Goal: Information Seeking & Learning: Learn about a topic

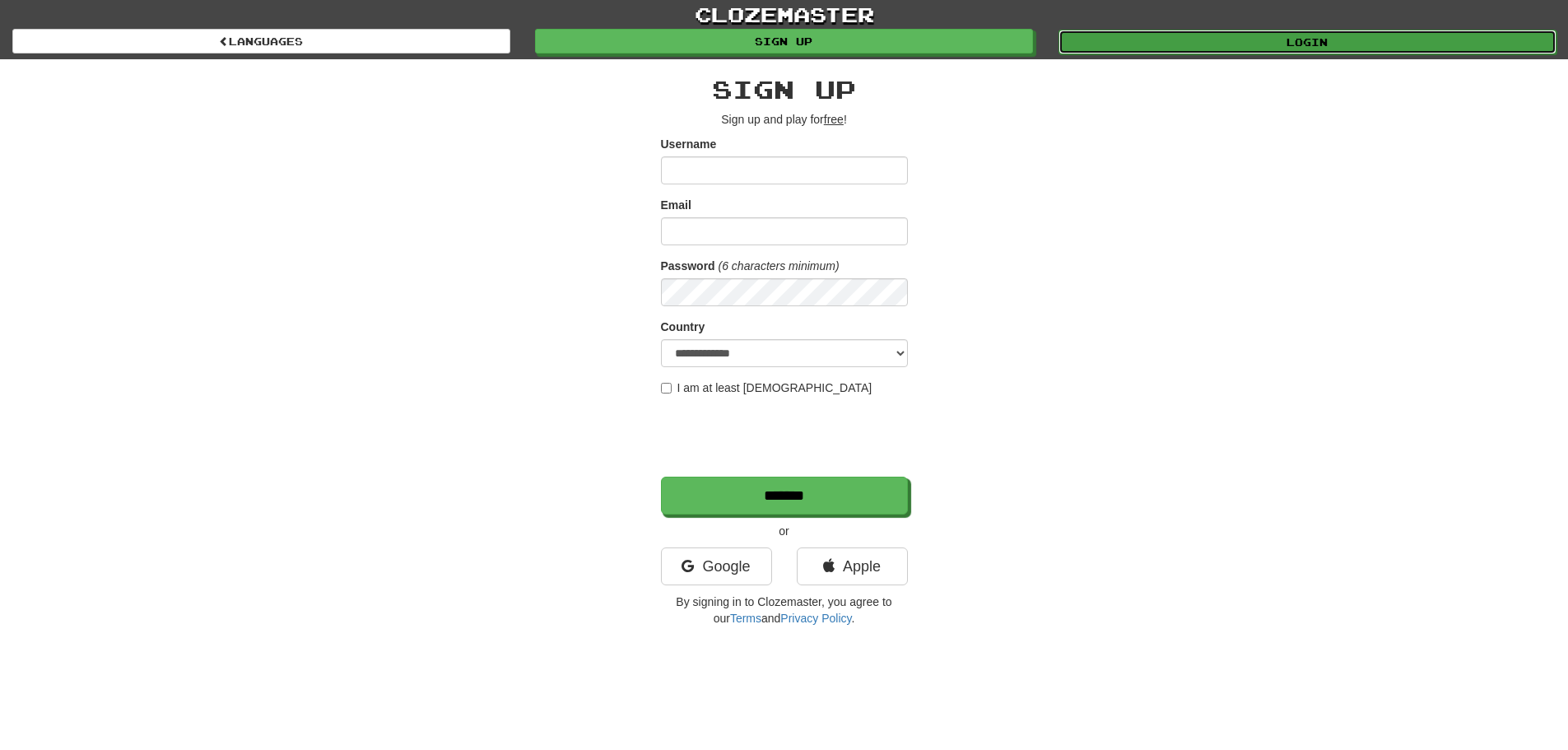
click at [1171, 36] on link "Login" at bounding box center [1308, 42] width 498 height 24
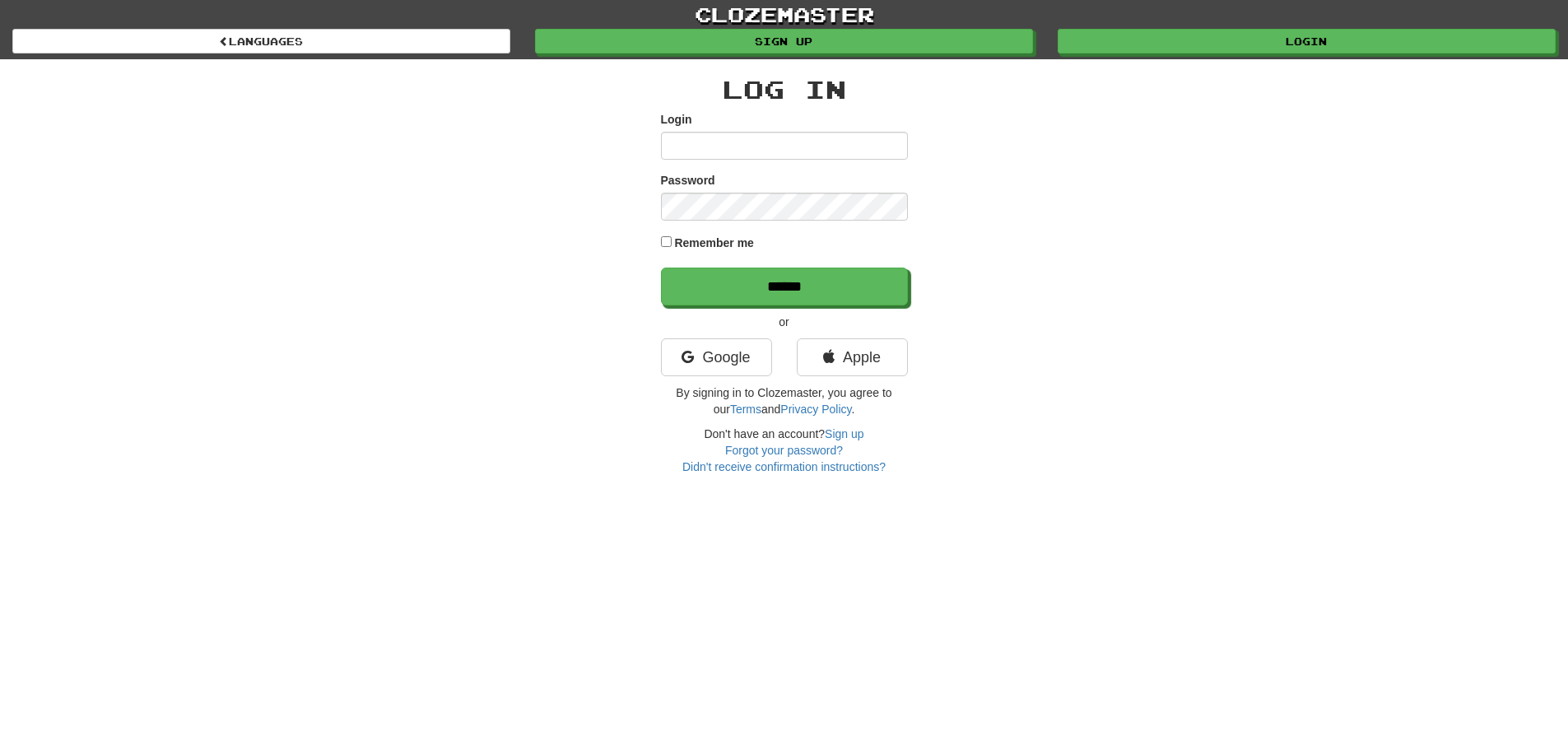
click at [835, 148] on input "Login" at bounding box center [784, 146] width 247 height 28
type input "**********"
click at [660, 268] on input "******" at bounding box center [784, 286] width 247 height 38
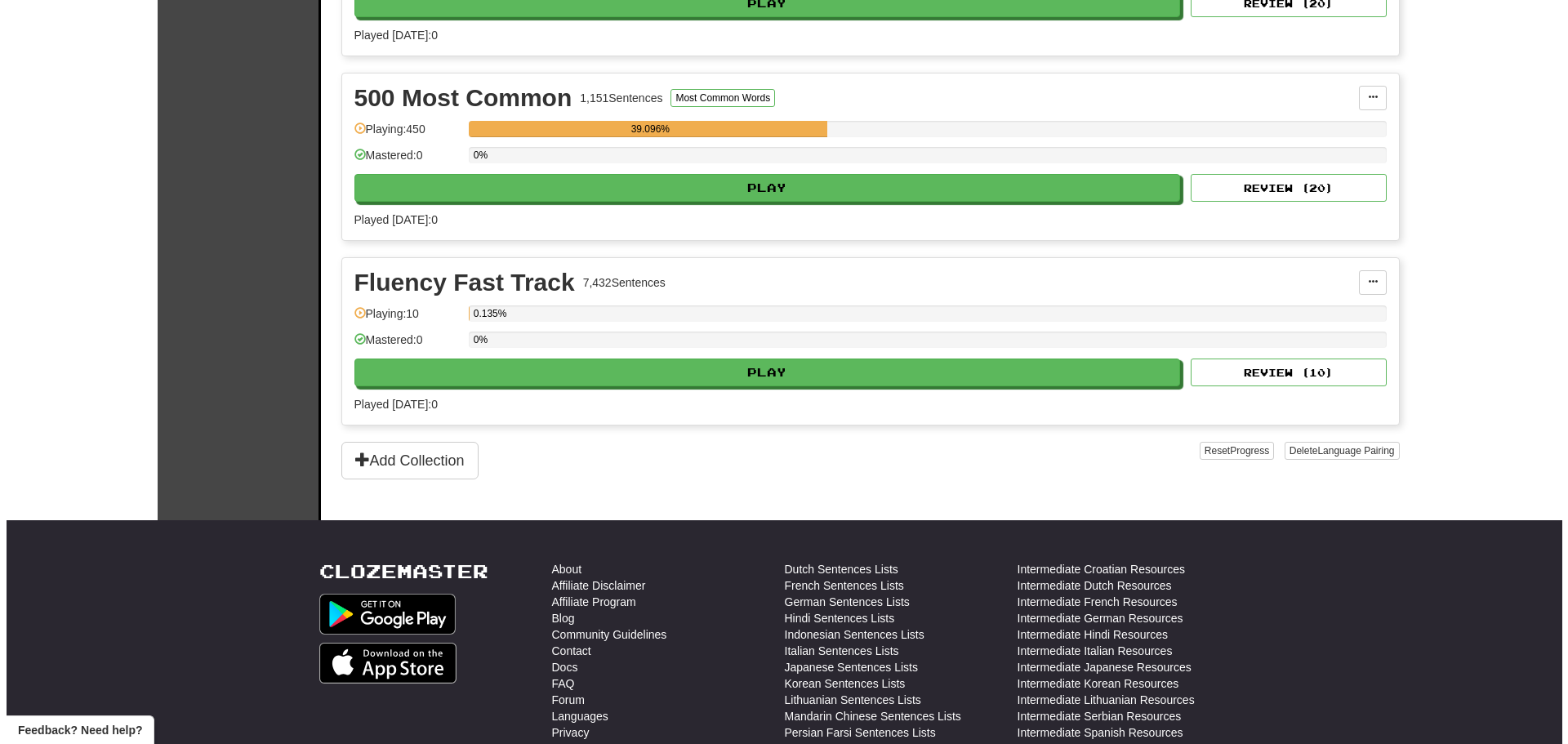
scroll to position [490, 0]
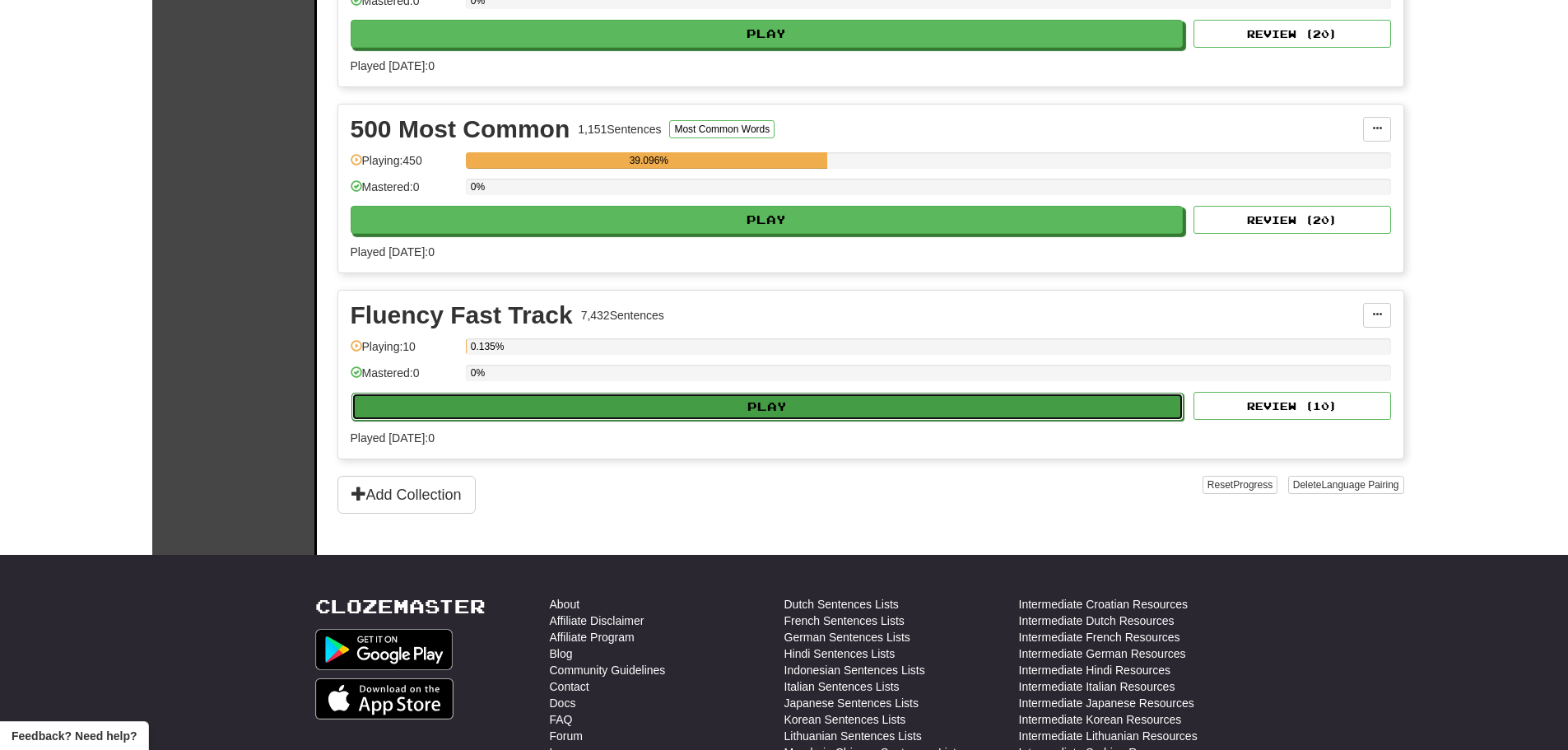
click at [751, 405] on button "Play" at bounding box center [768, 407] width 833 height 28
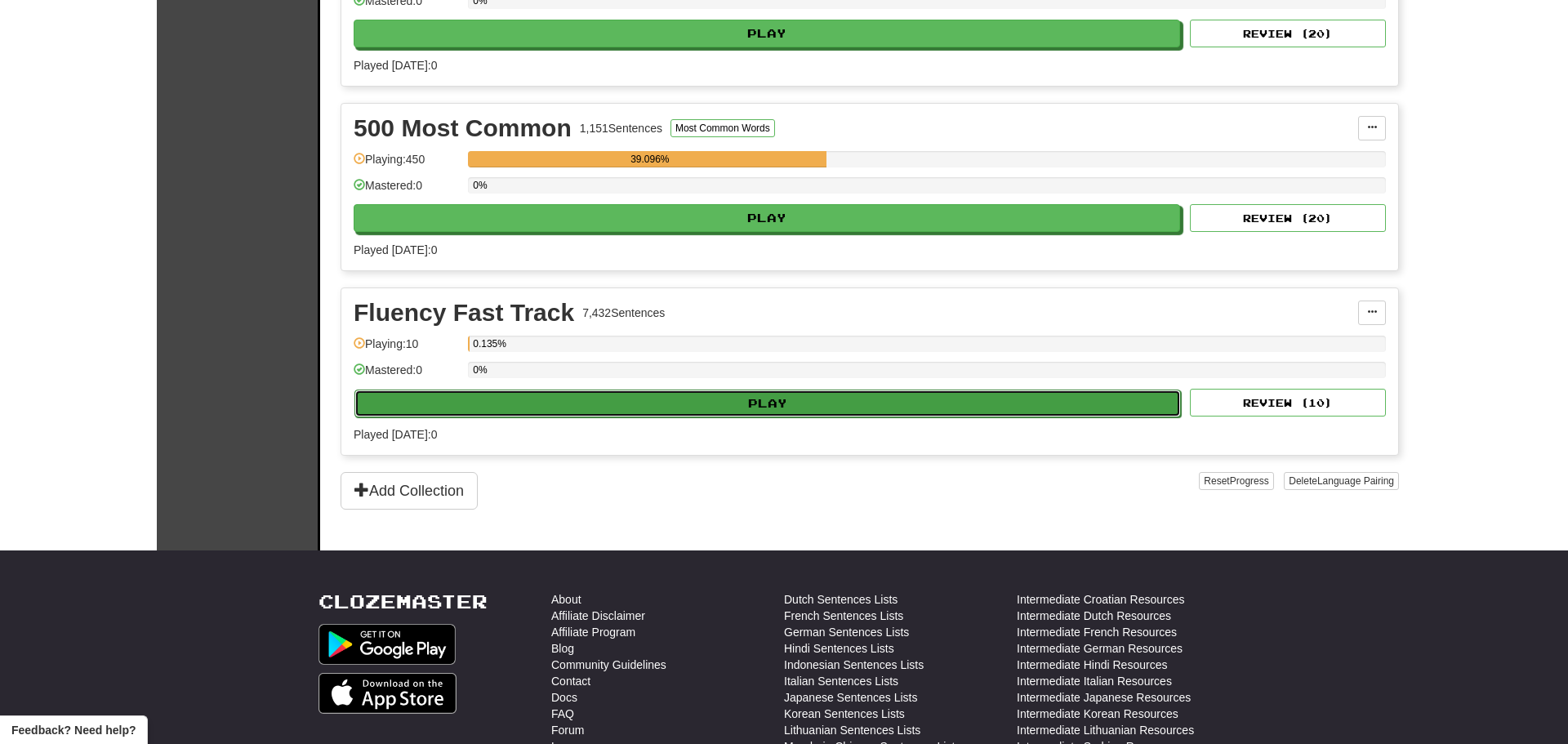
select select "**"
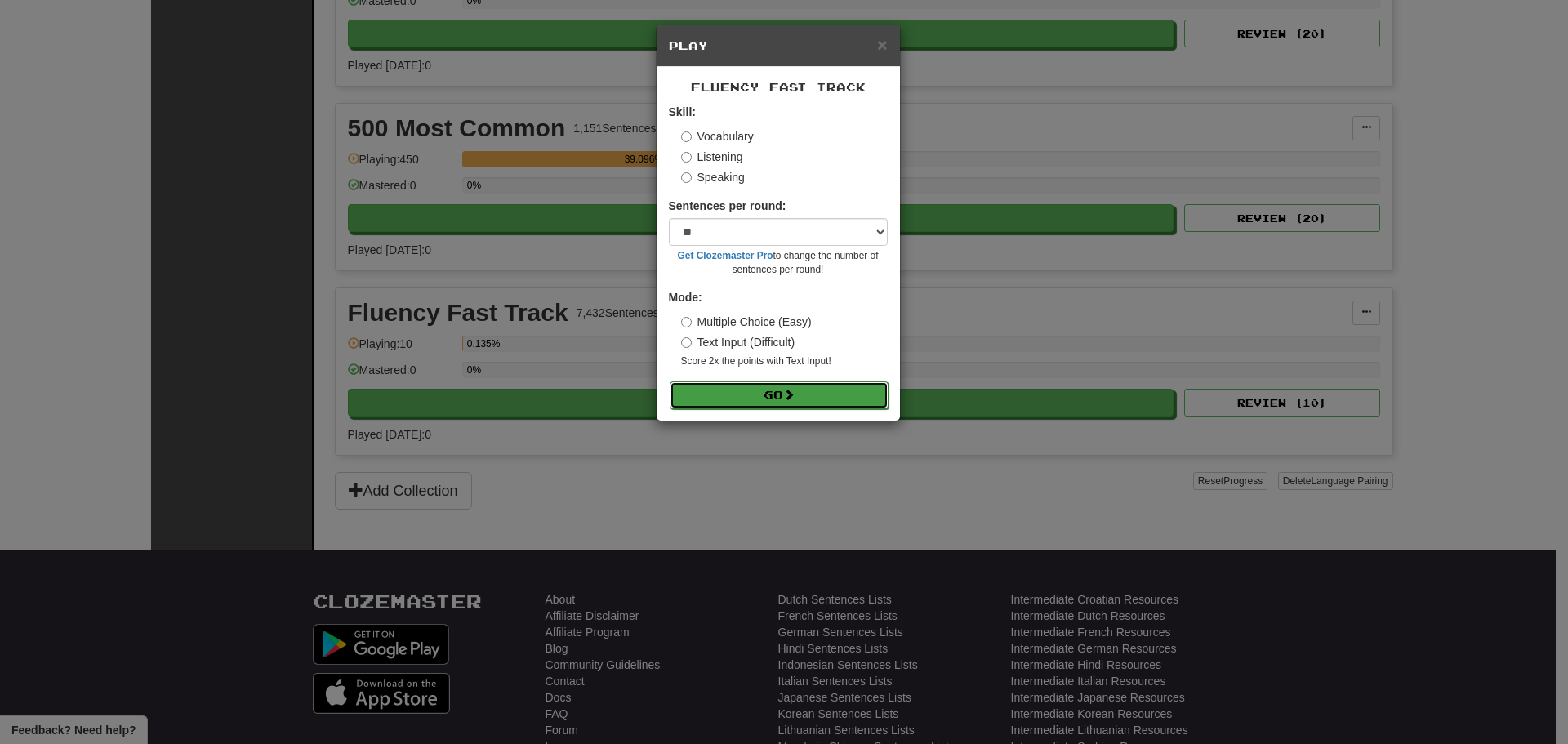
click at [746, 392] on button "Go" at bounding box center [778, 395] width 218 height 28
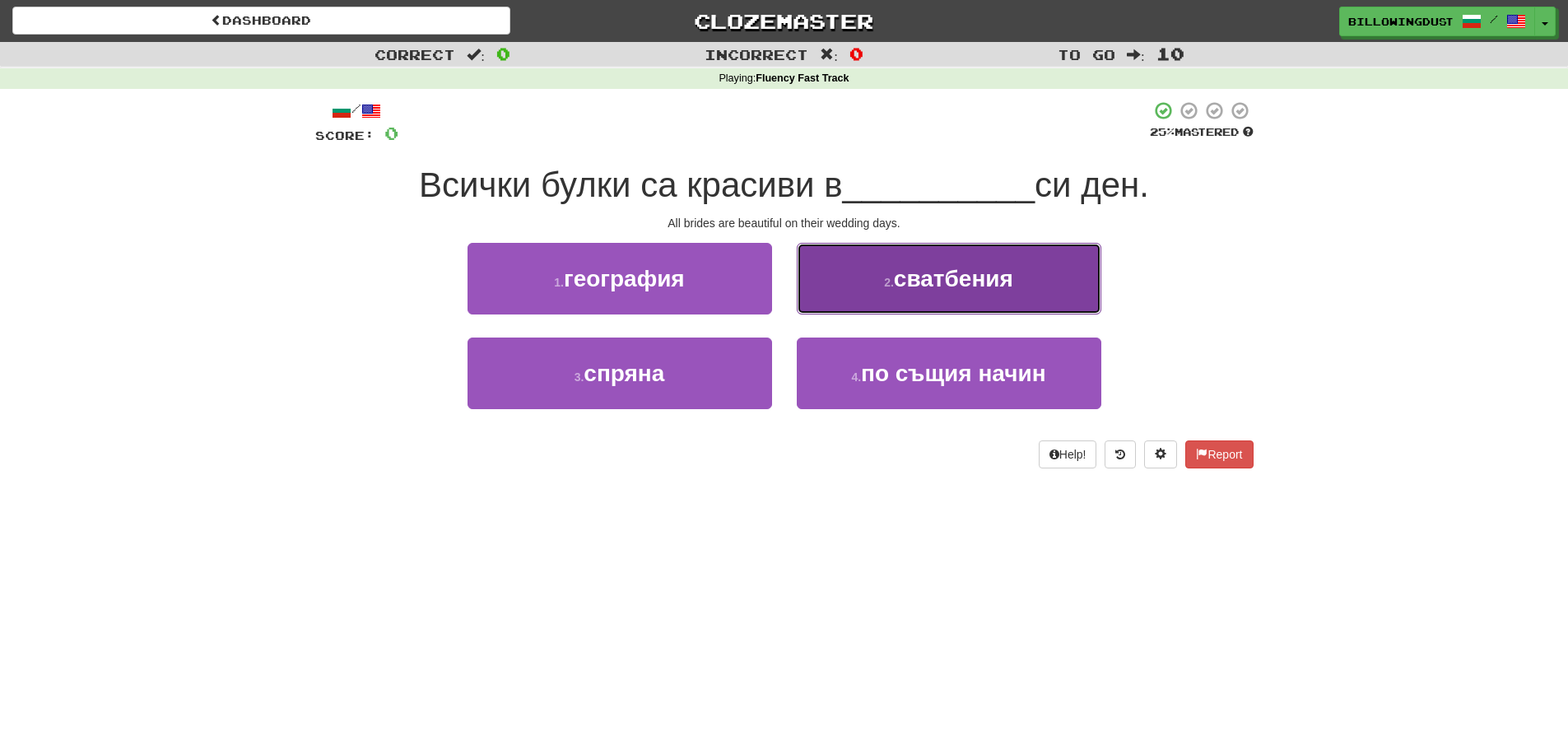
click at [899, 271] on span "сватбения" at bounding box center [953, 278] width 119 height 25
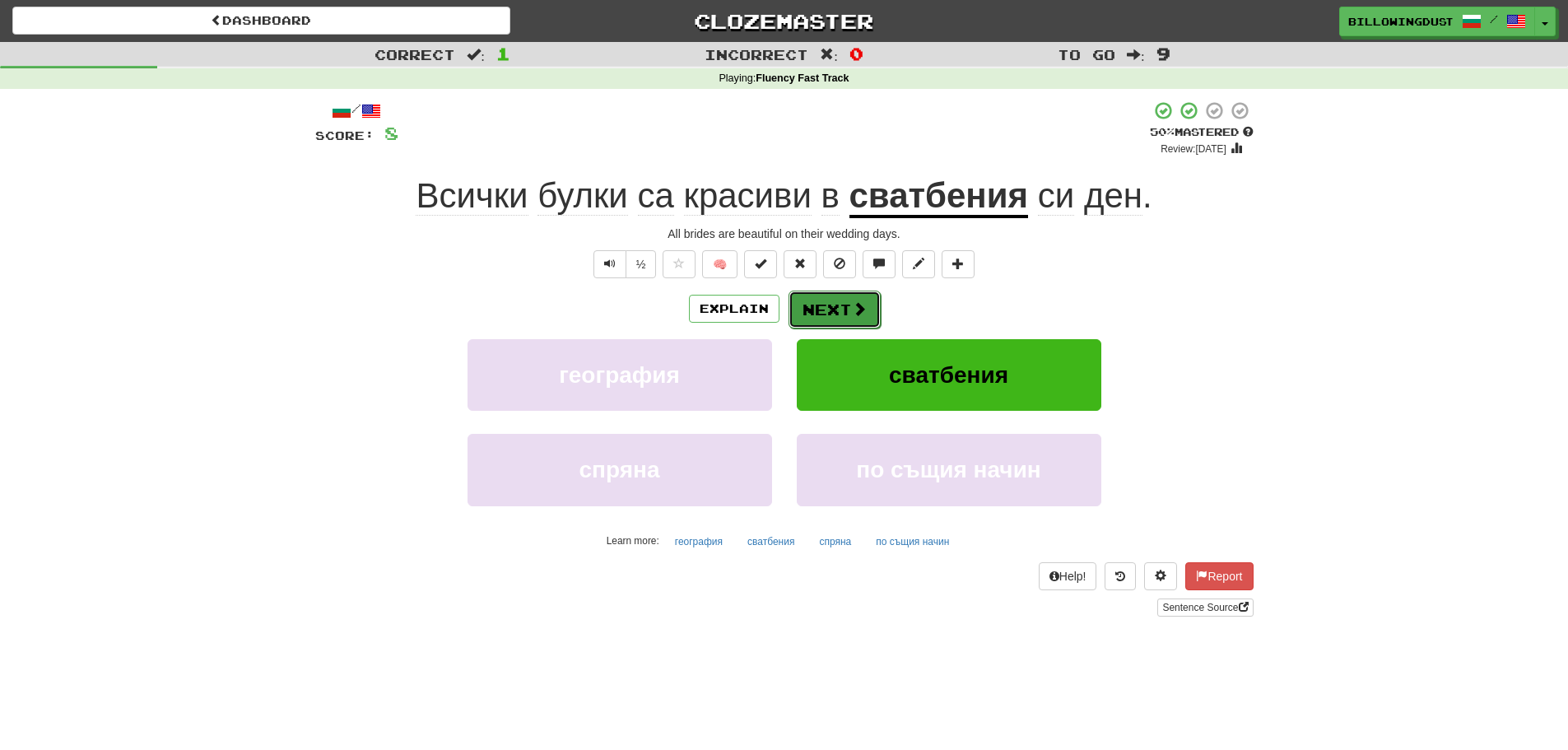
click at [844, 311] on button "Next" at bounding box center [834, 309] width 92 height 38
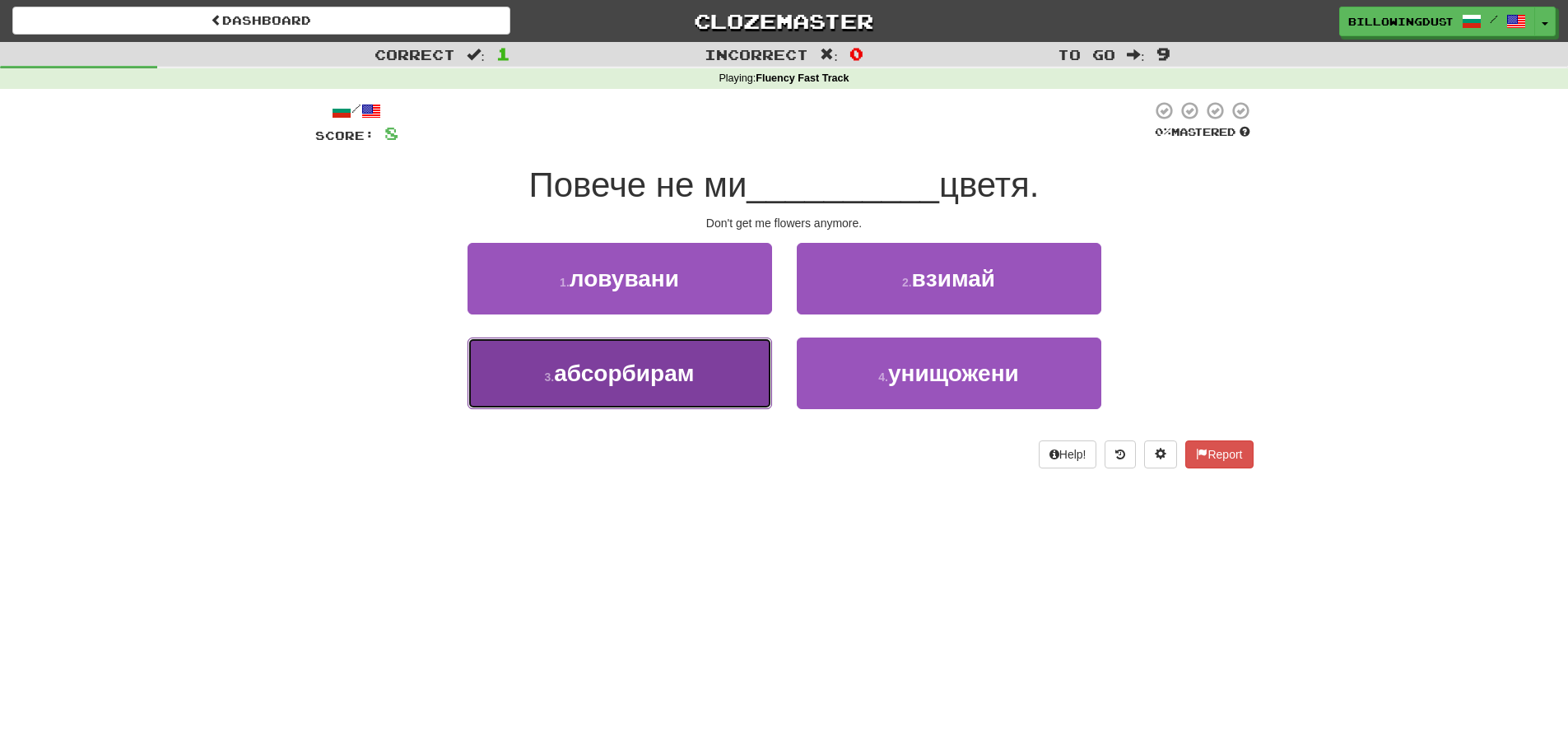
click at [715, 362] on button "3 . абсорбирам" at bounding box center [619, 373] width 304 height 72
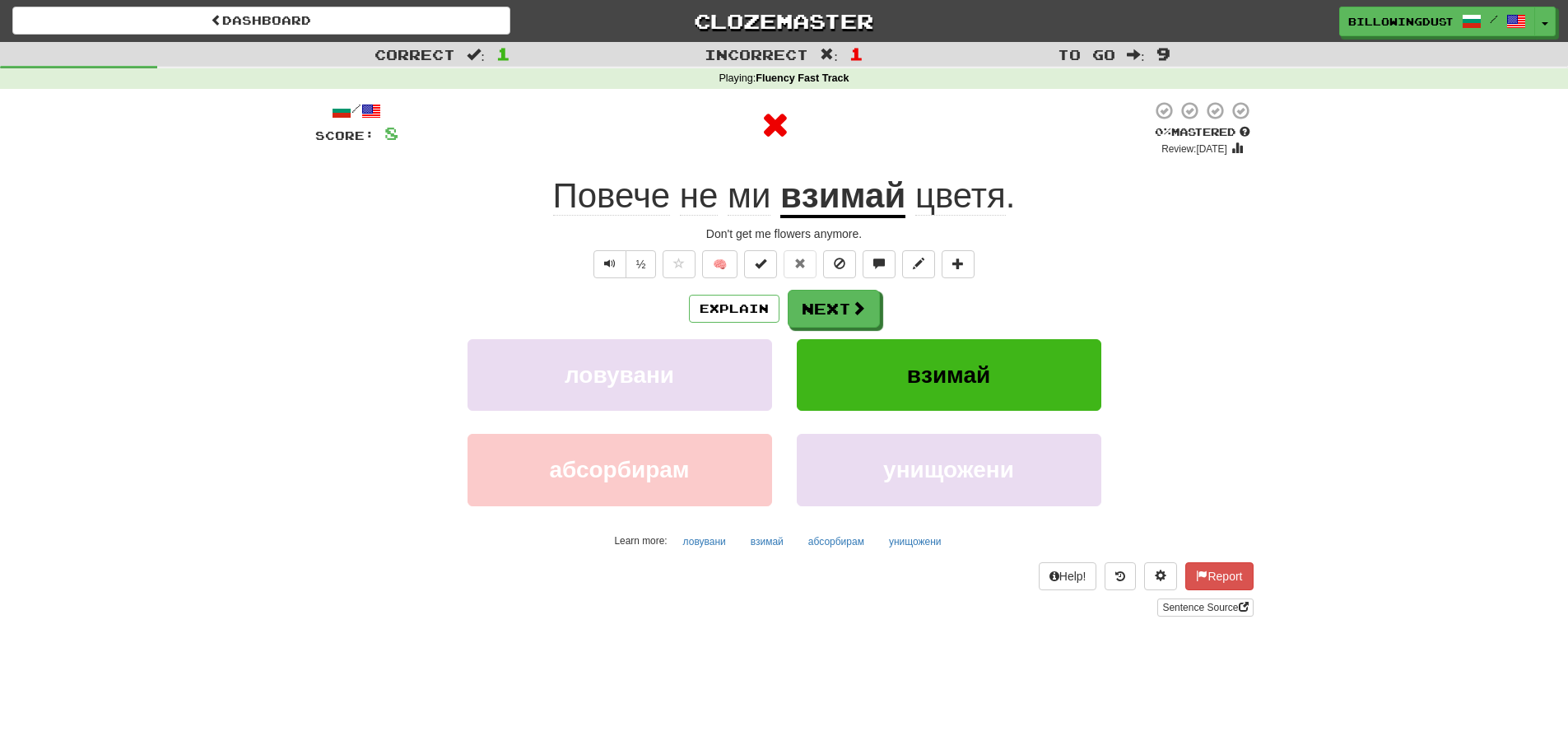
click at [602, 200] on span "Повече" at bounding box center [612, 196] width 118 height 39
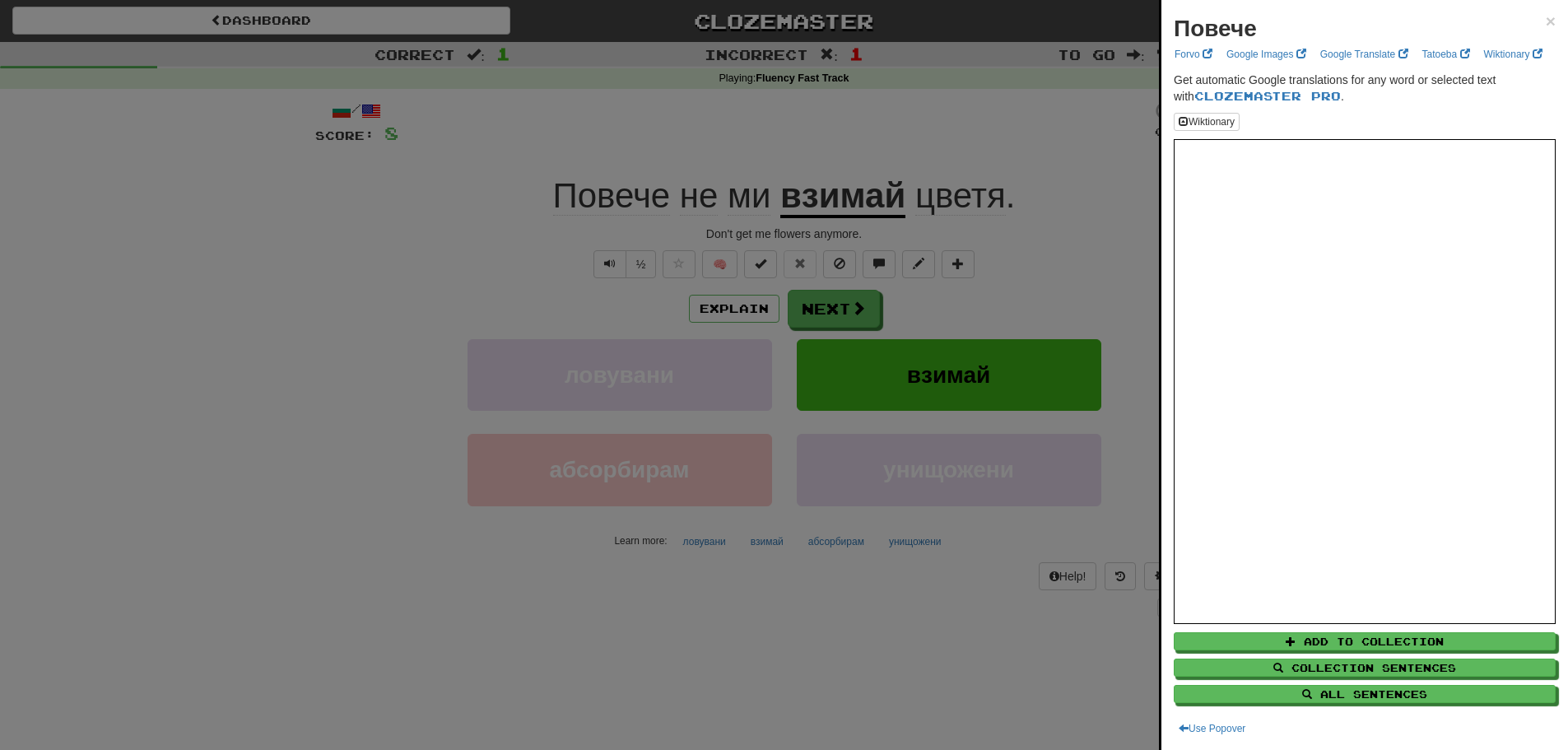
click at [465, 142] on div at bounding box center [784, 375] width 1568 height 750
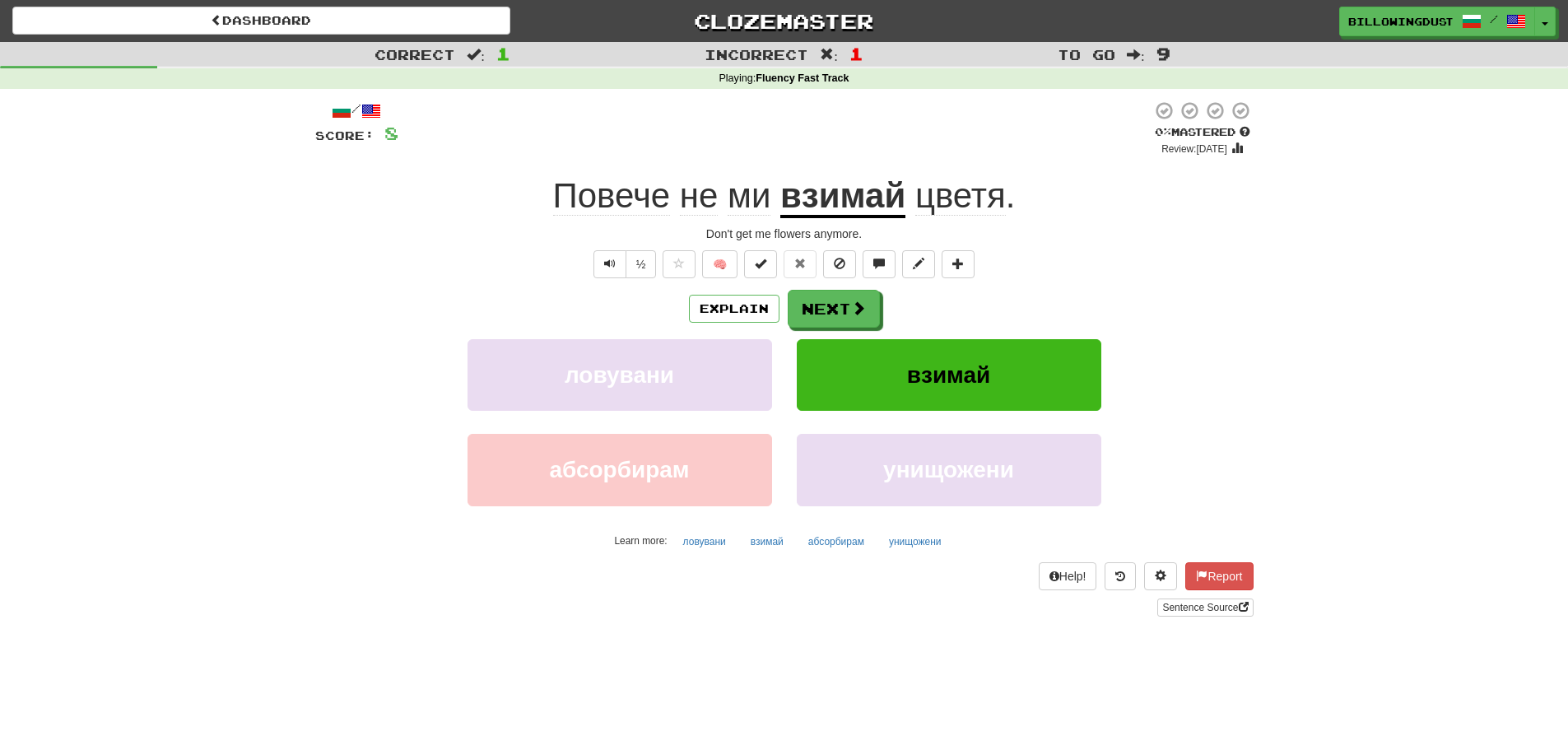
click at [821, 201] on u "взимай" at bounding box center [842, 197] width 125 height 42
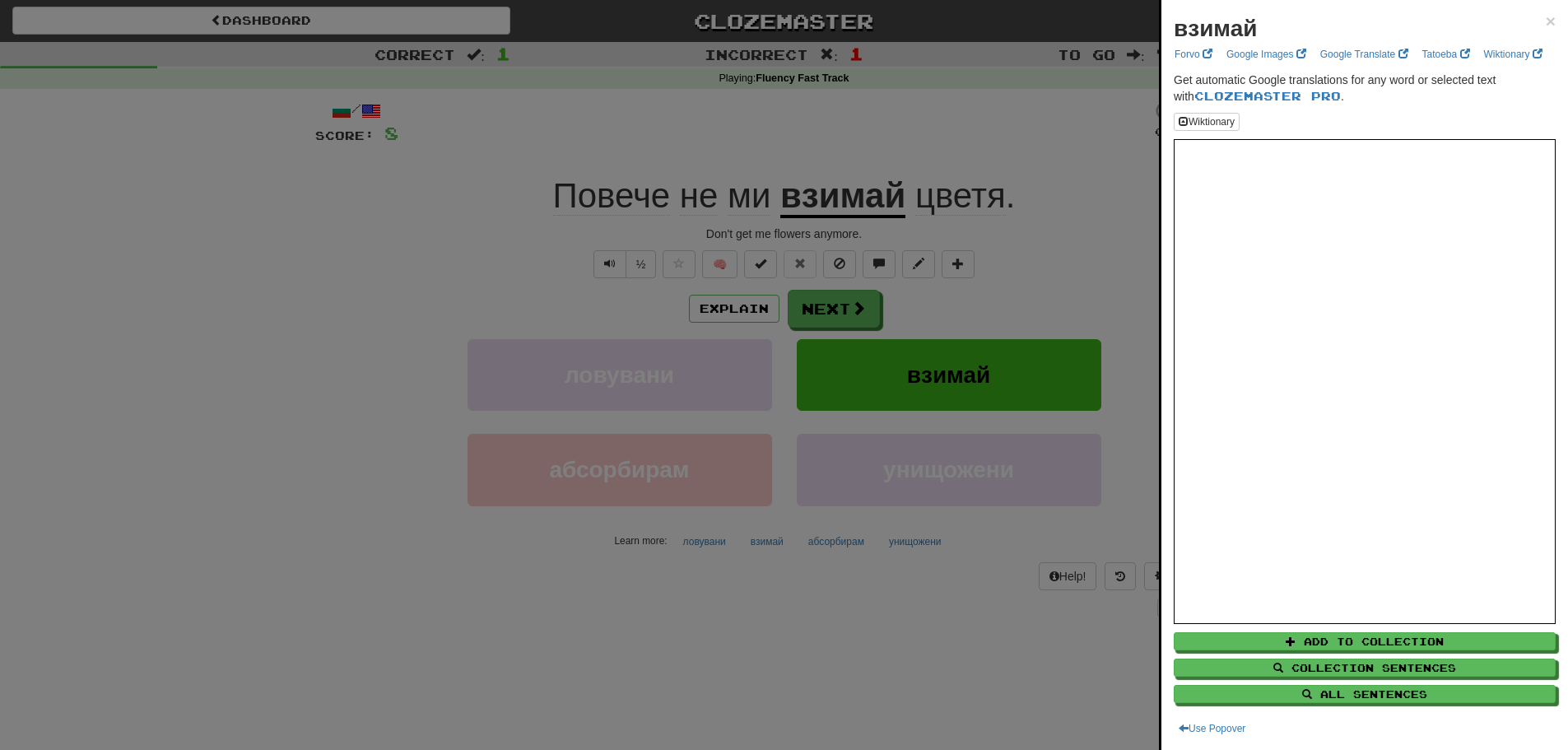
drag, startPoint x: 1067, startPoint y: 255, endPoint x: 1059, endPoint y: 258, distance: 8.5
click at [1066, 255] on div at bounding box center [784, 375] width 1568 height 750
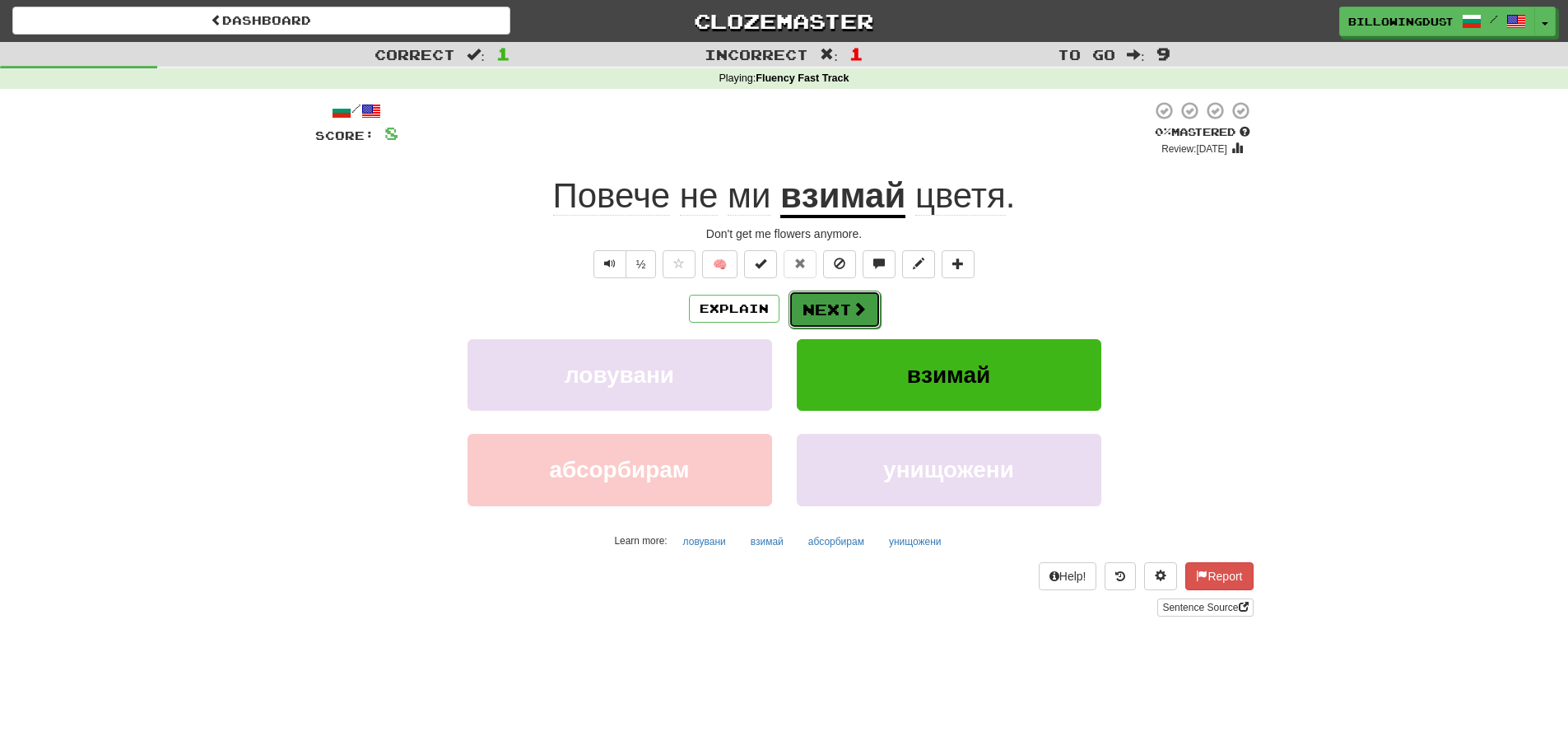
click at [843, 306] on button "Next" at bounding box center [834, 309] width 92 height 38
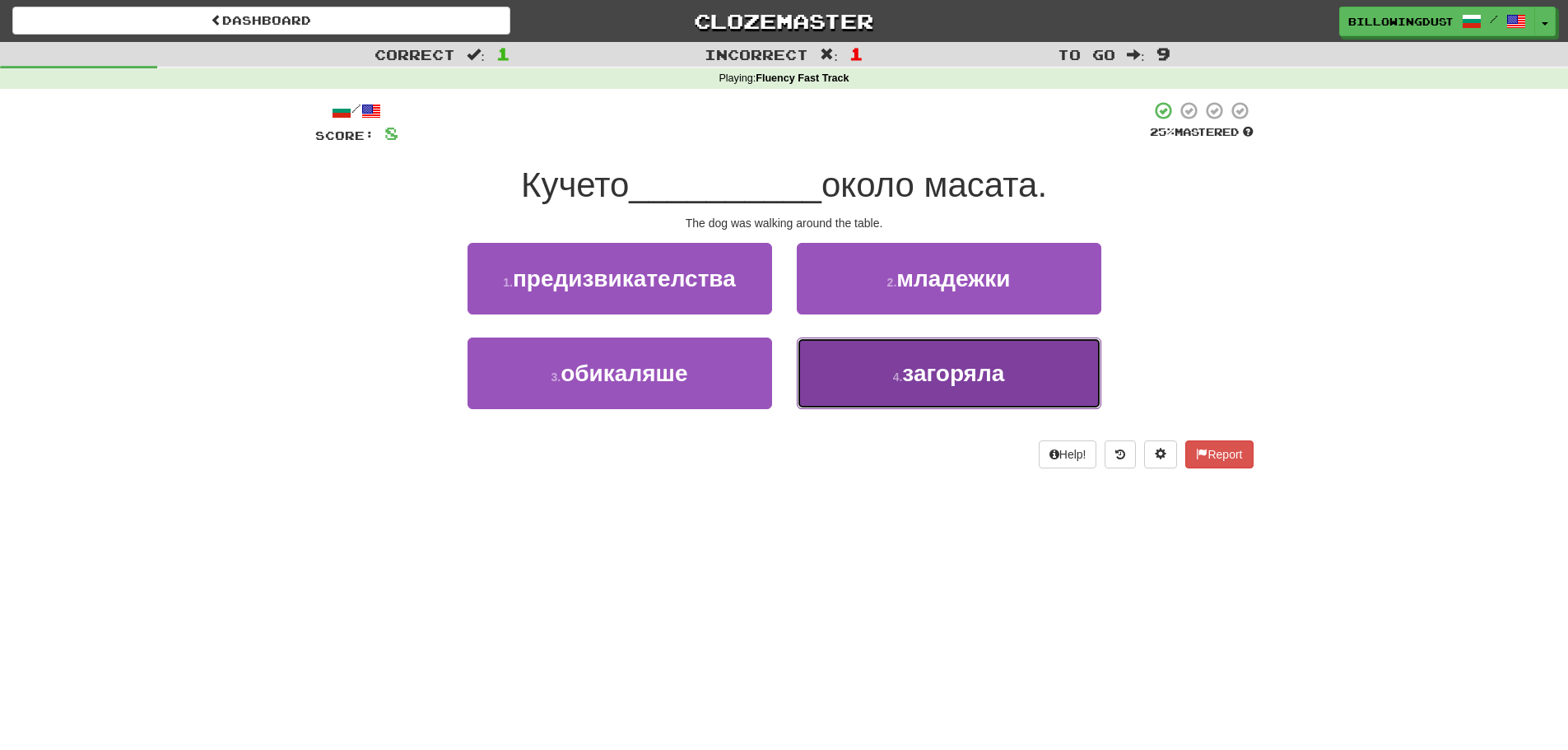
click at [965, 383] on span "загоряла" at bounding box center [952, 372] width 102 height 25
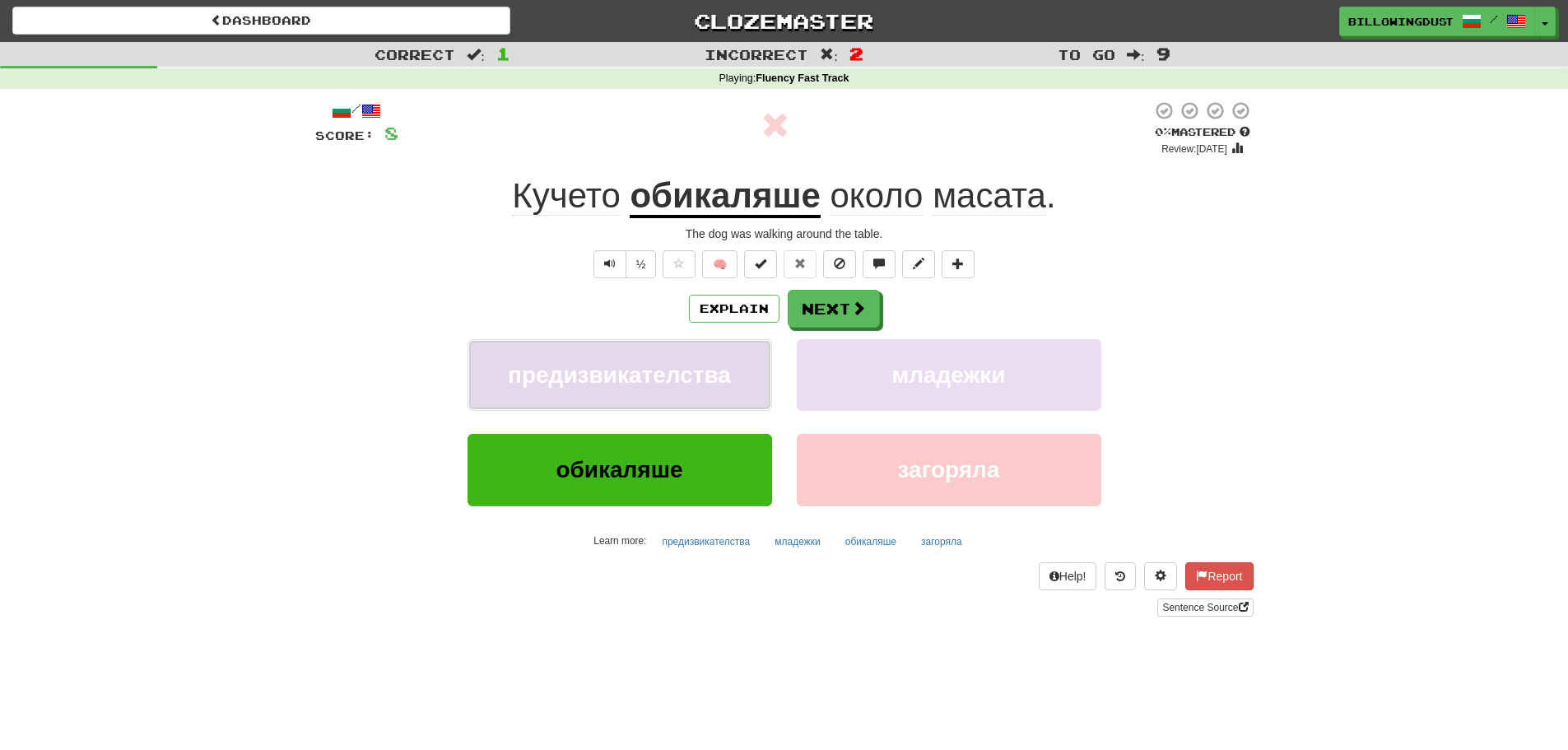
drag, startPoint x: 701, startPoint y: 371, endPoint x: 547, endPoint y: 374, distance: 154.0
click at [547, 374] on span "предизвикателства" at bounding box center [618, 374] width 223 height 25
